Goal: Transaction & Acquisition: Purchase product/service

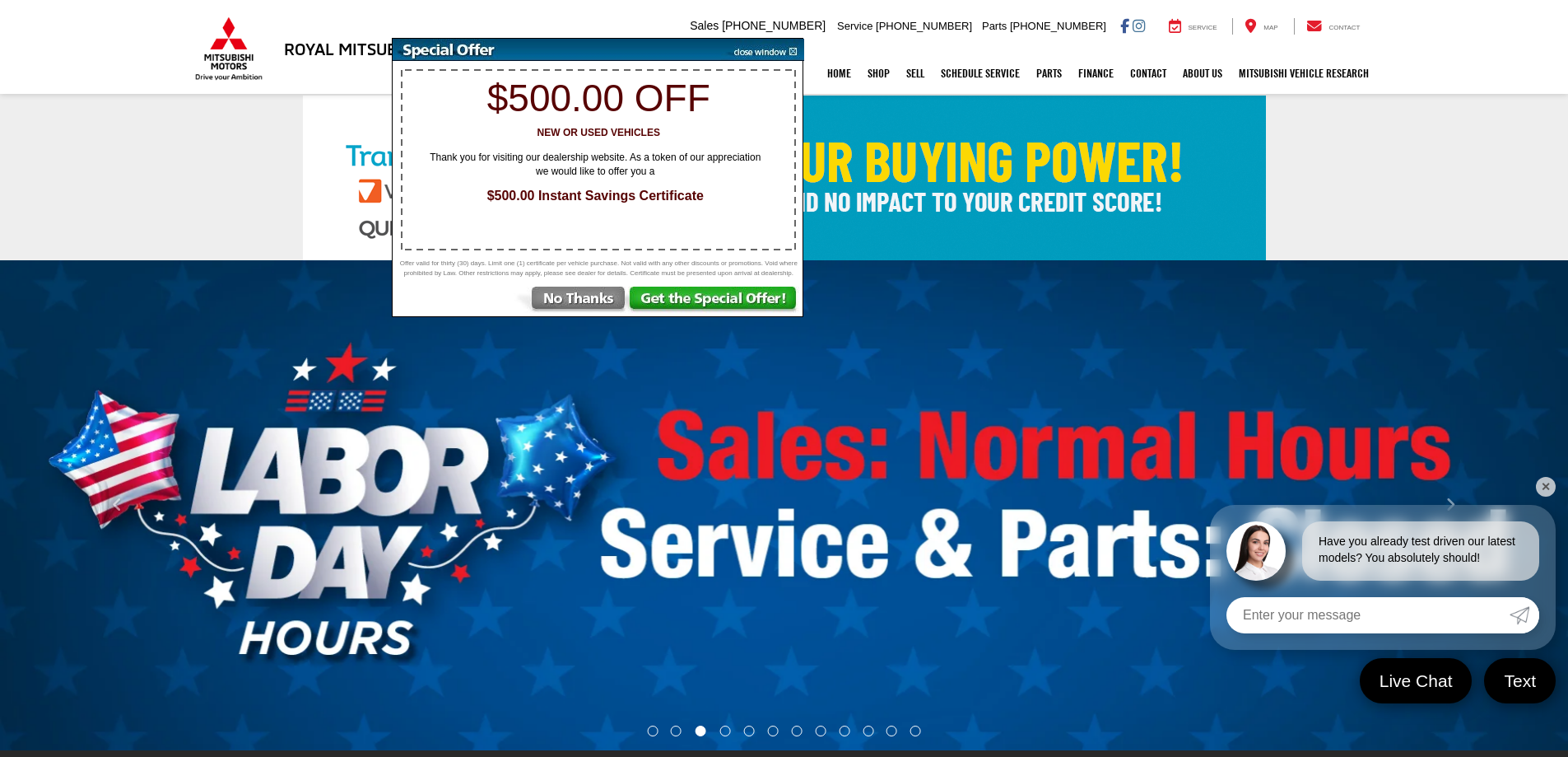
click at [774, 55] on img at bounding box center [762, 50] width 83 height 22
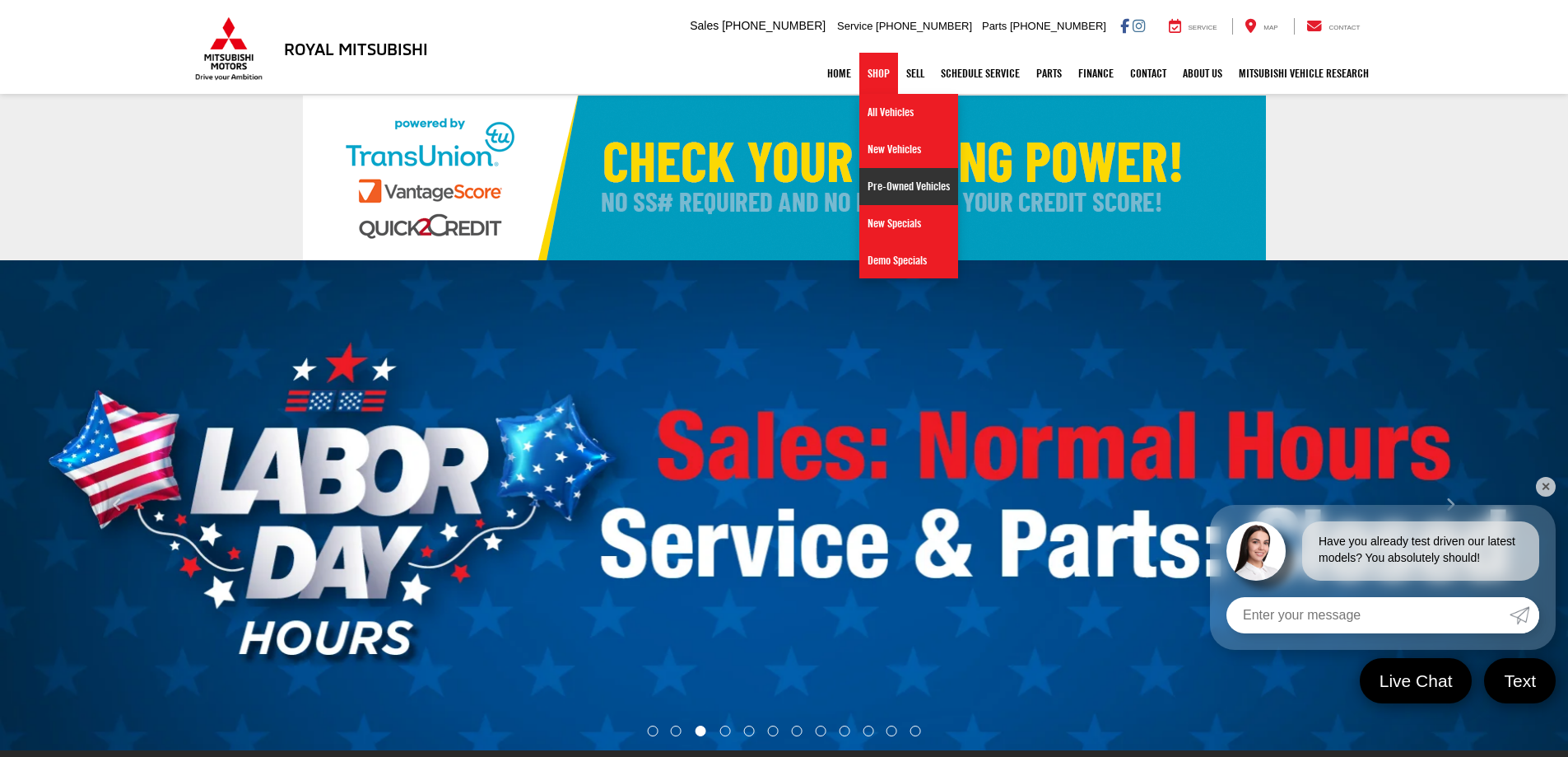
click at [901, 187] on link "Pre-Owned Vehicles" at bounding box center [908, 186] width 99 height 37
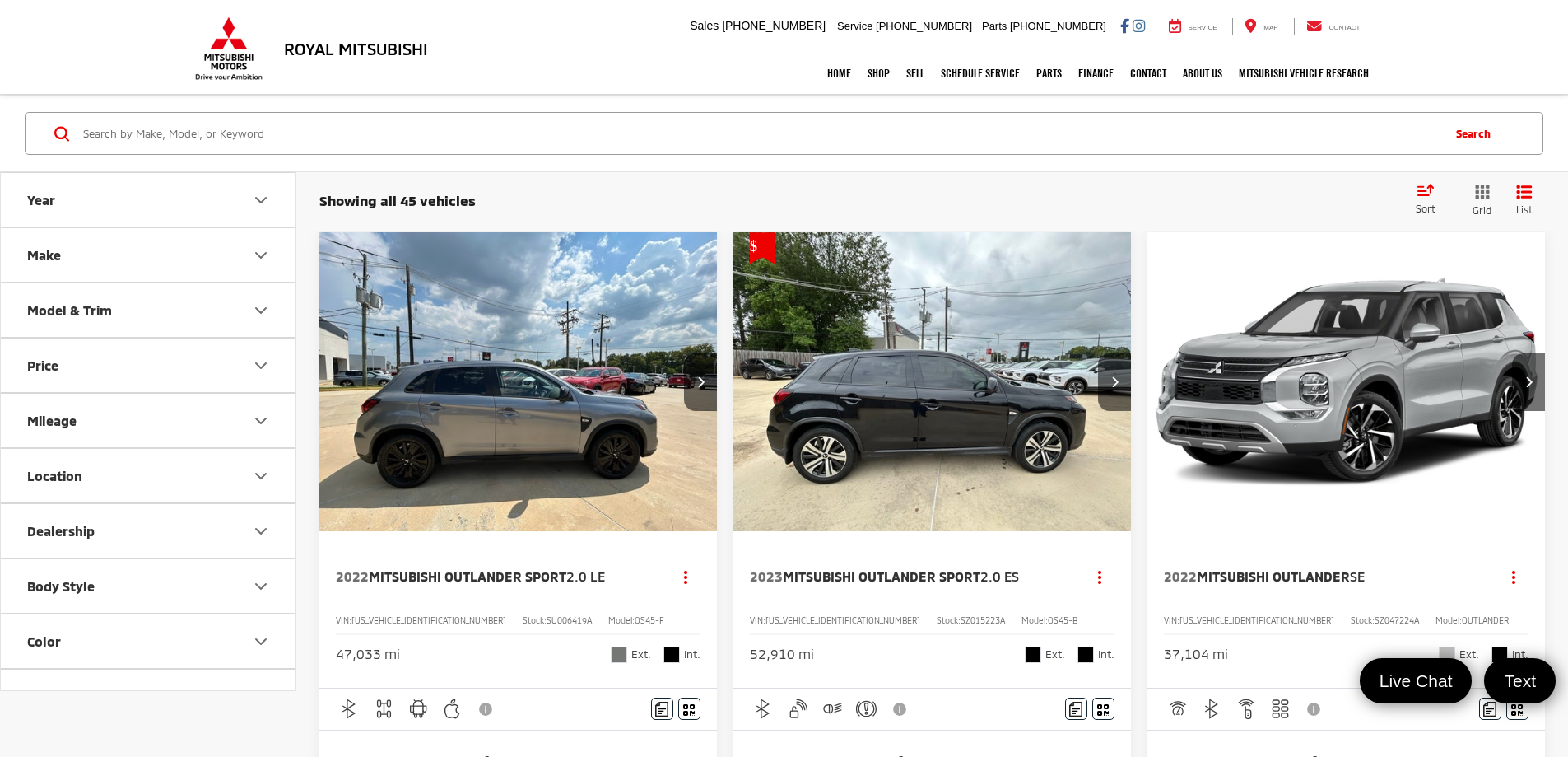
click at [254, 370] on icon "Price" at bounding box center [261, 366] width 20 height 20
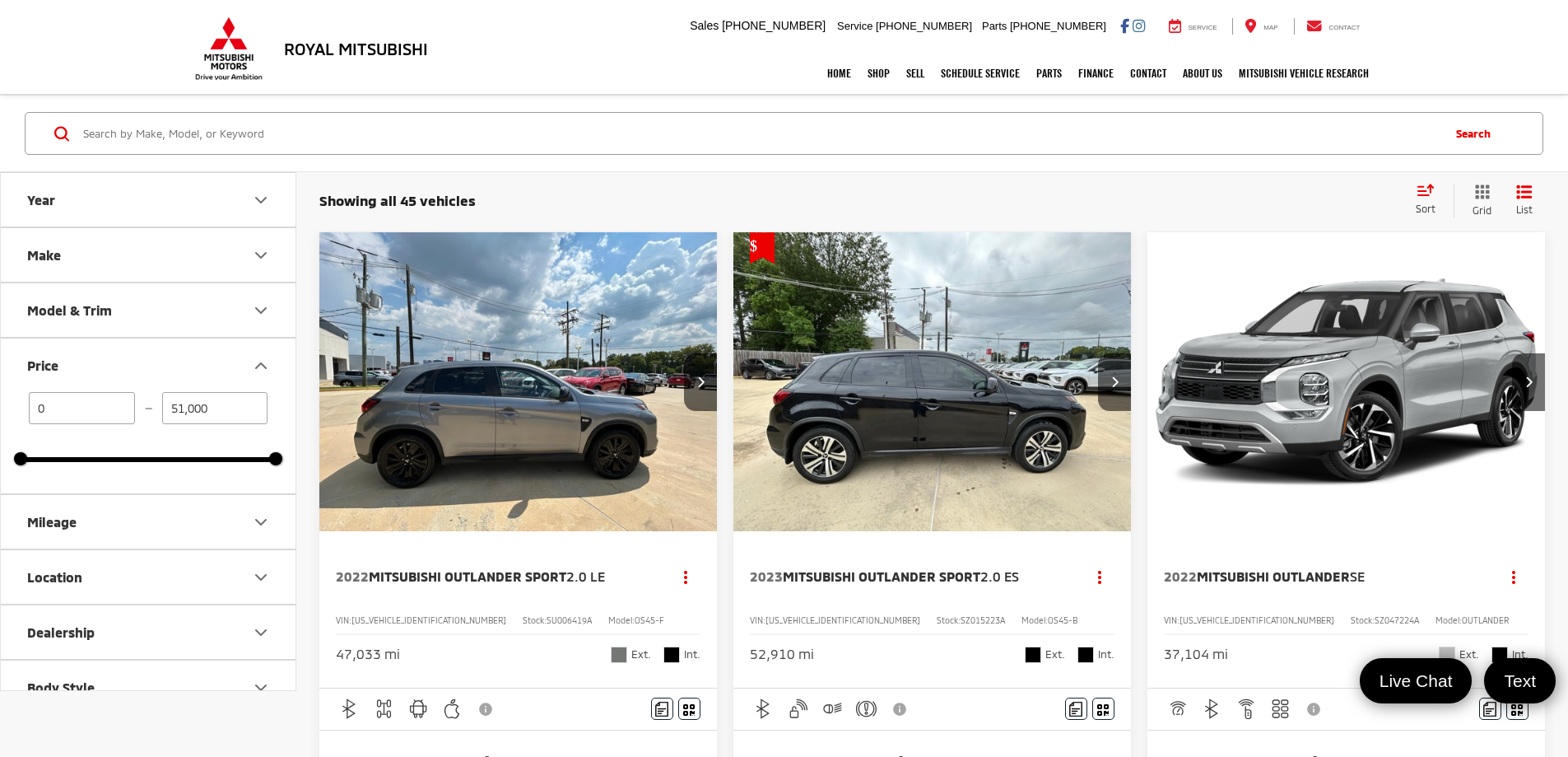
drag, startPoint x: 216, startPoint y: 408, endPoint x: 161, endPoint y: 406, distance: 54.4
click at [162, 406] on input "51,000" at bounding box center [215, 408] width 106 height 32
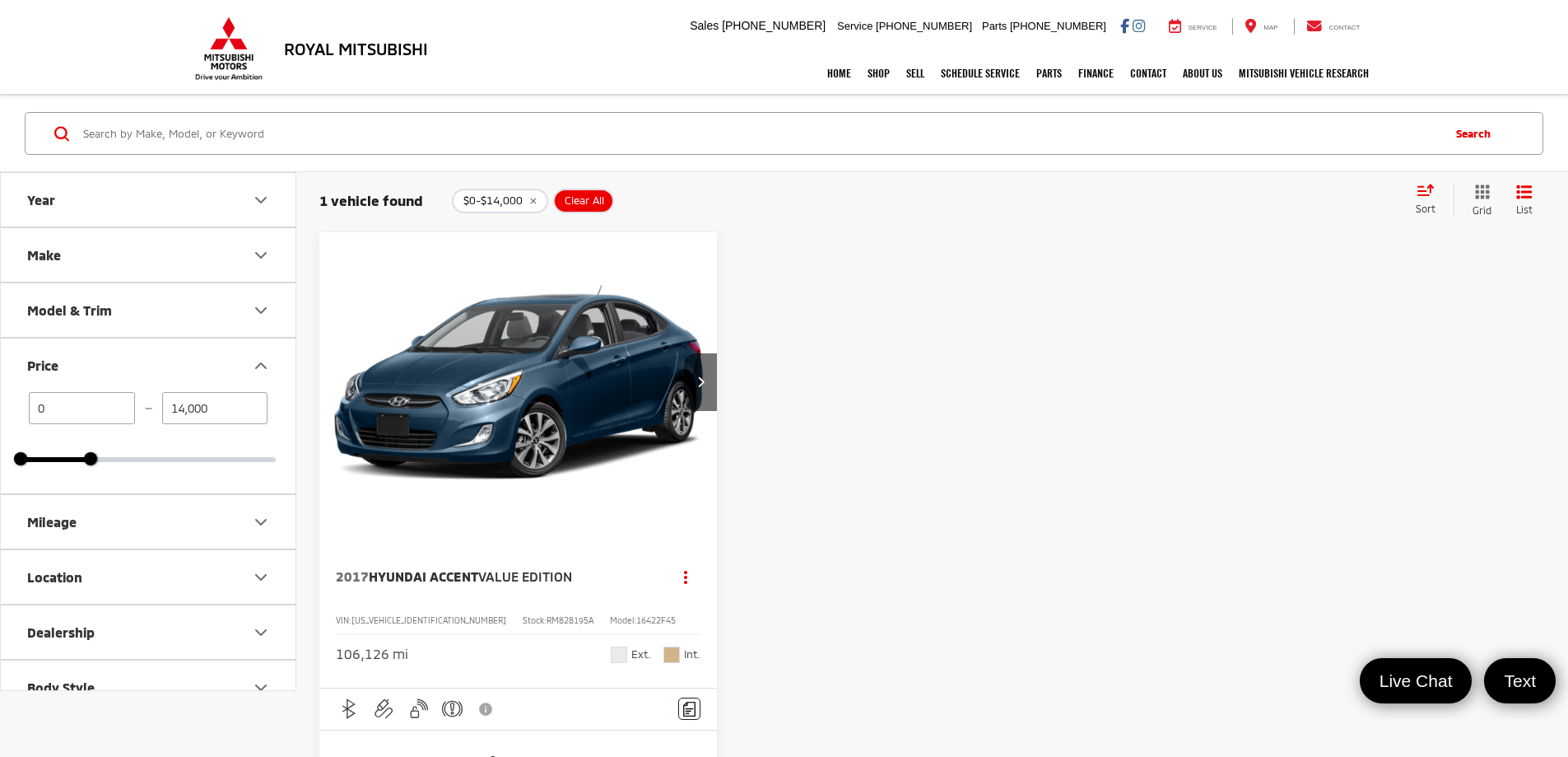
drag, startPoint x: 216, startPoint y: 408, endPoint x: 175, endPoint y: 418, distance: 41.5
click at [165, 410] on input "14,000" at bounding box center [215, 408] width 106 height 32
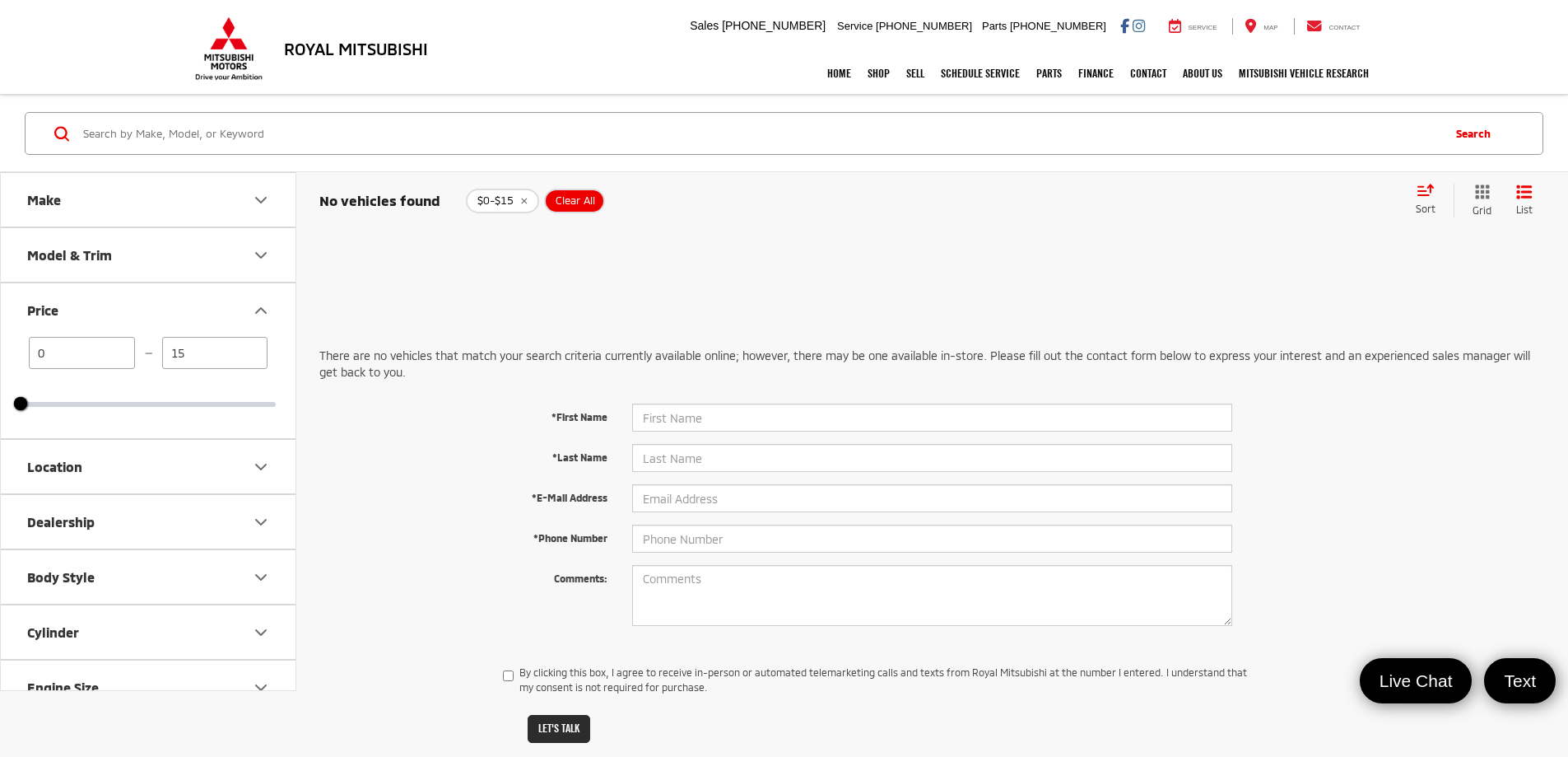
click at [191, 358] on input "15" at bounding box center [215, 353] width 106 height 32
type input "15,000"
